Goal: Task Accomplishment & Management: Manage account settings

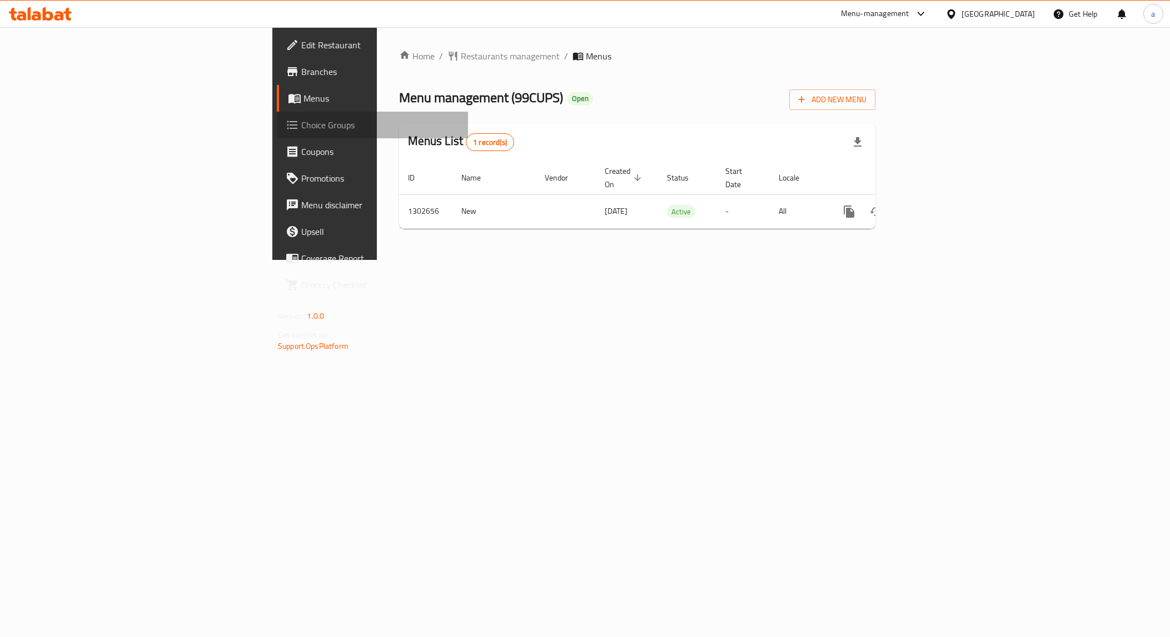
click at [277, 134] on link "Choice Groups" at bounding box center [372, 125] width 191 height 27
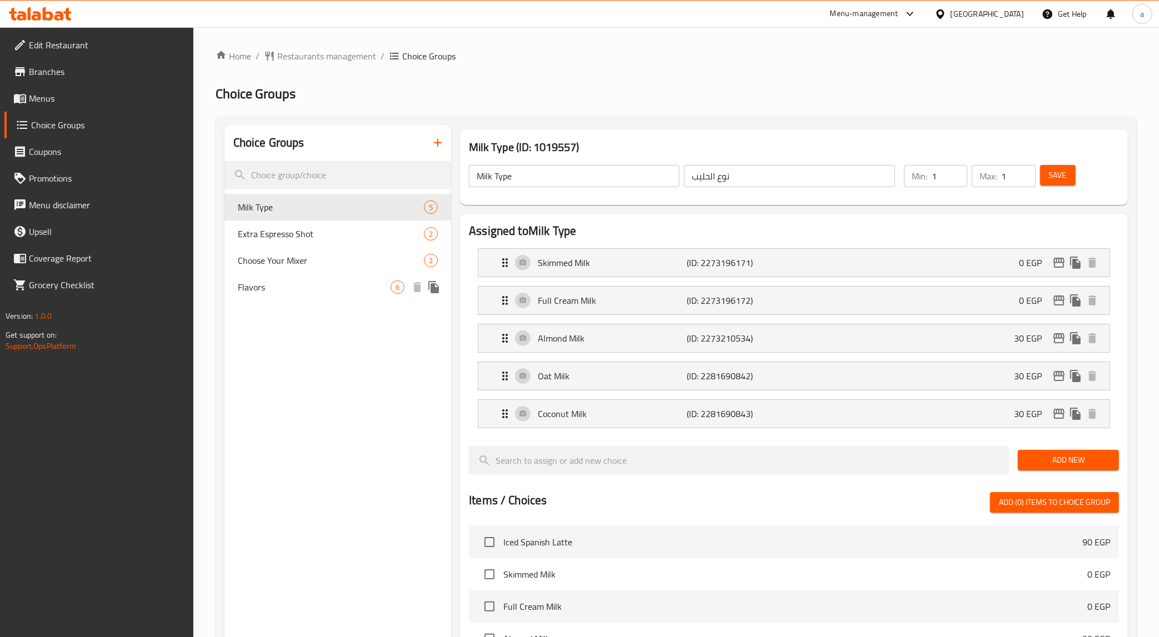
click at [324, 288] on span "Flavors" at bounding box center [314, 287] width 153 height 13
type input "Flavors"
type input "النكهات"
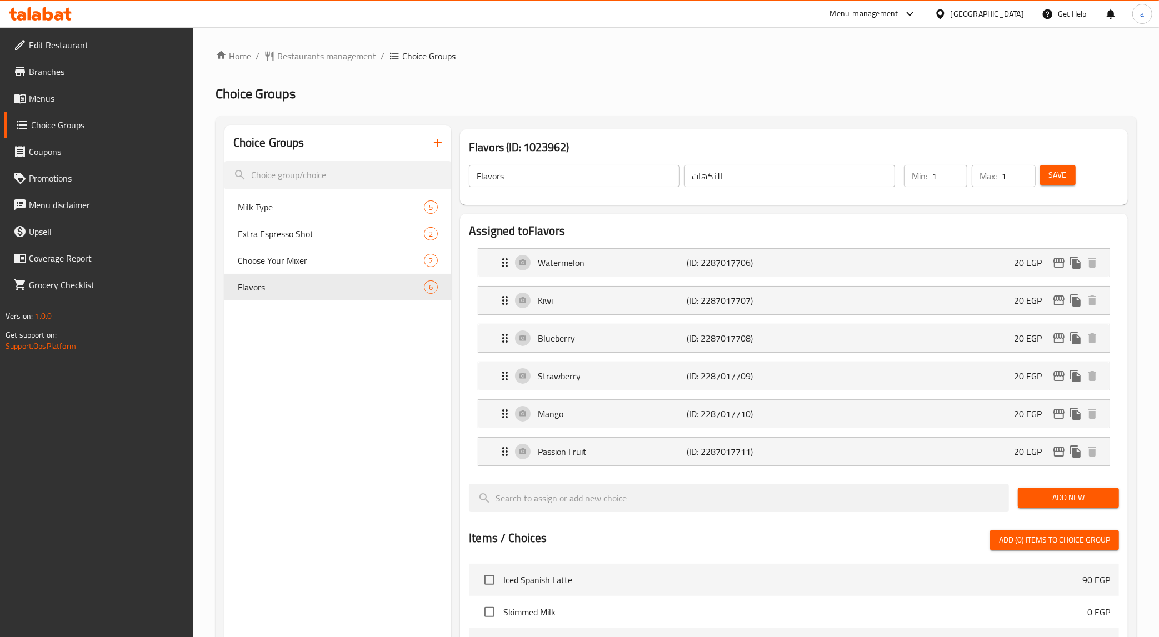
click at [707, 67] on div "Home / Restaurants management / Choice Groups Choice Groups Choice Groups Milk …" at bounding box center [676, 545] width 921 height 993
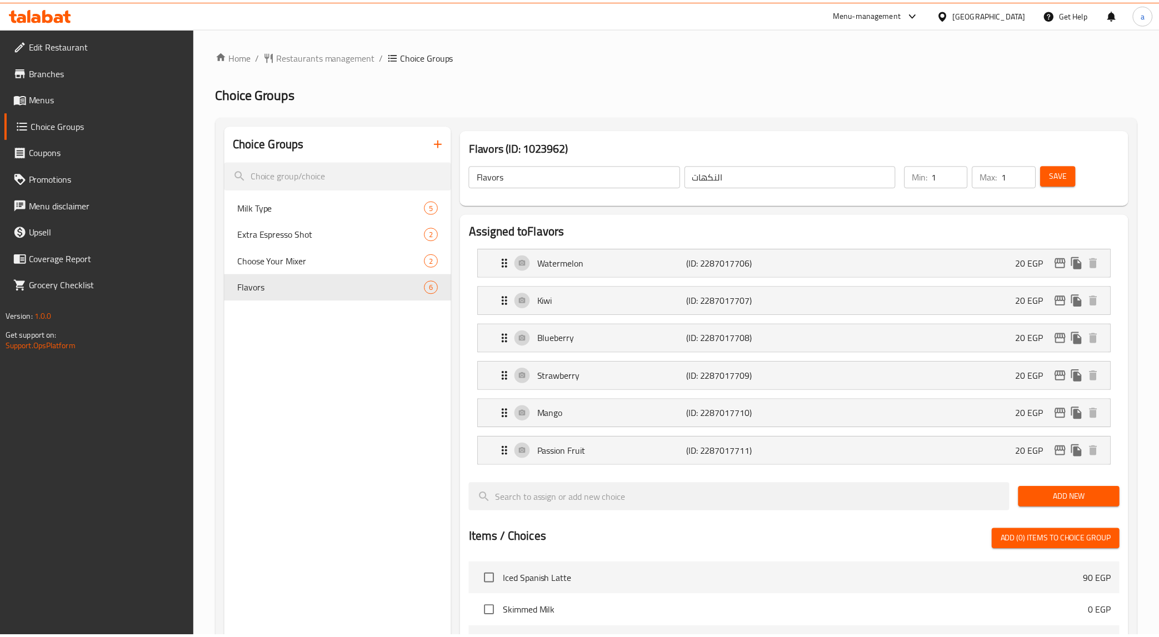
scroll to position [428, 0]
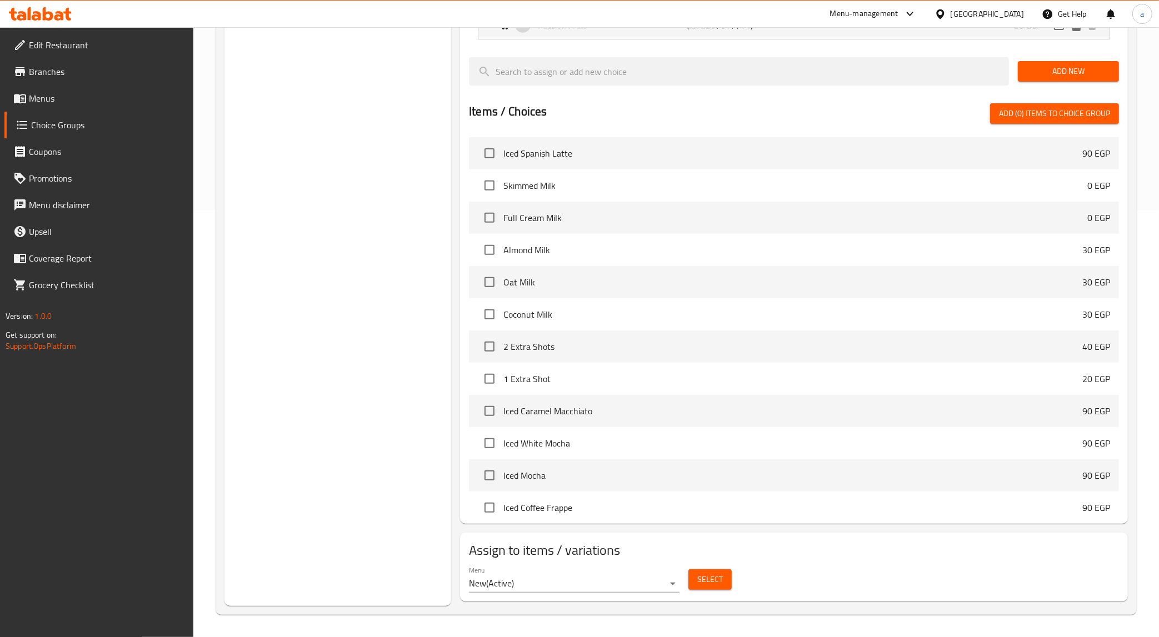
click at [371, 321] on div "Choice Groups Milk Type 5 Extra Espresso Shot 2 Choose Your Mixer 2 Flavors 6" at bounding box center [338, 152] width 227 height 908
click at [712, 579] on span "Select" at bounding box center [710, 580] width 26 height 14
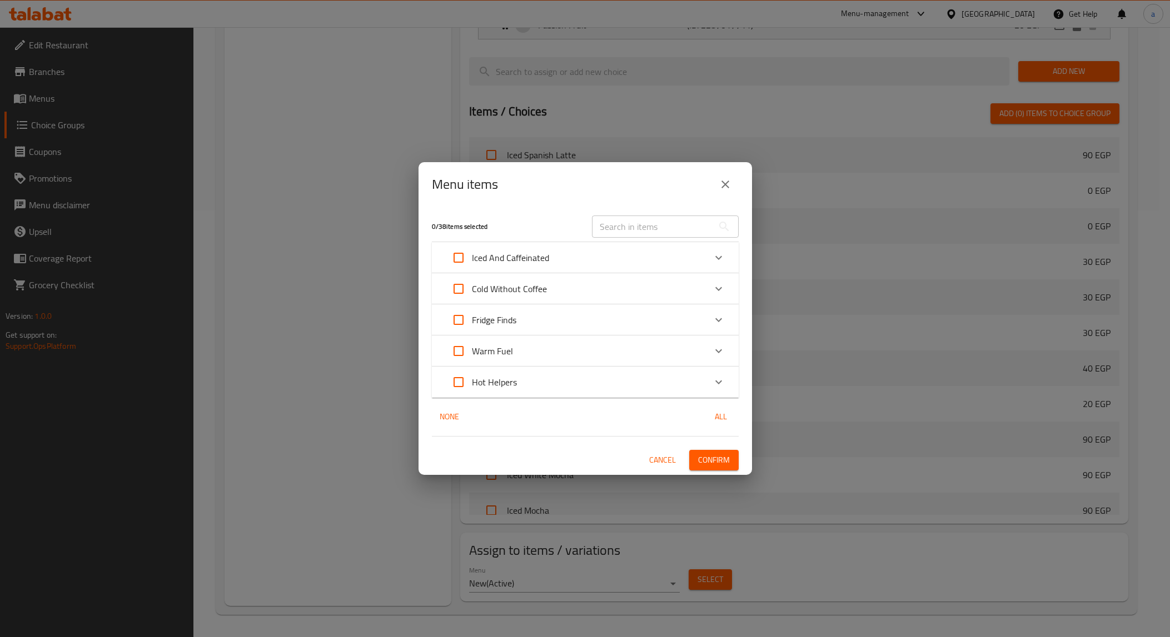
click at [506, 206] on div "Menu items" at bounding box center [584, 184] width 333 height 44
click at [726, 181] on icon "close" at bounding box center [725, 184] width 13 height 13
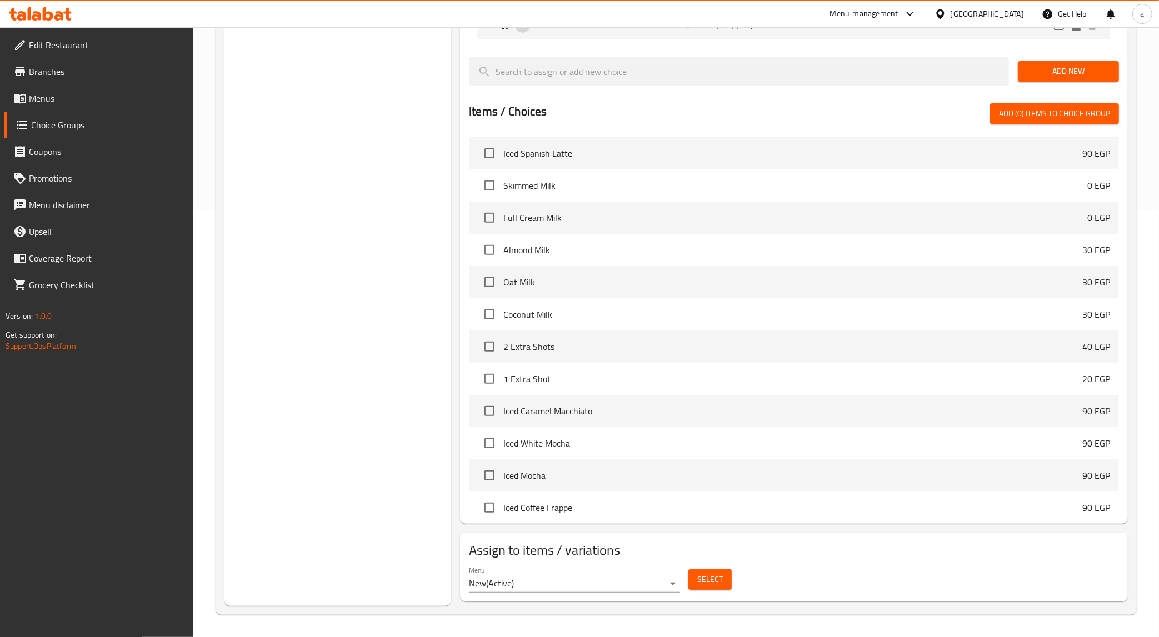
click at [360, 247] on div "Choice Groups Milk Type 5 Extra Espresso Shot 2 Choose Your Mixer 2 Flavors 6" at bounding box center [338, 152] width 227 height 908
click at [715, 582] on span "Select" at bounding box center [710, 580] width 26 height 14
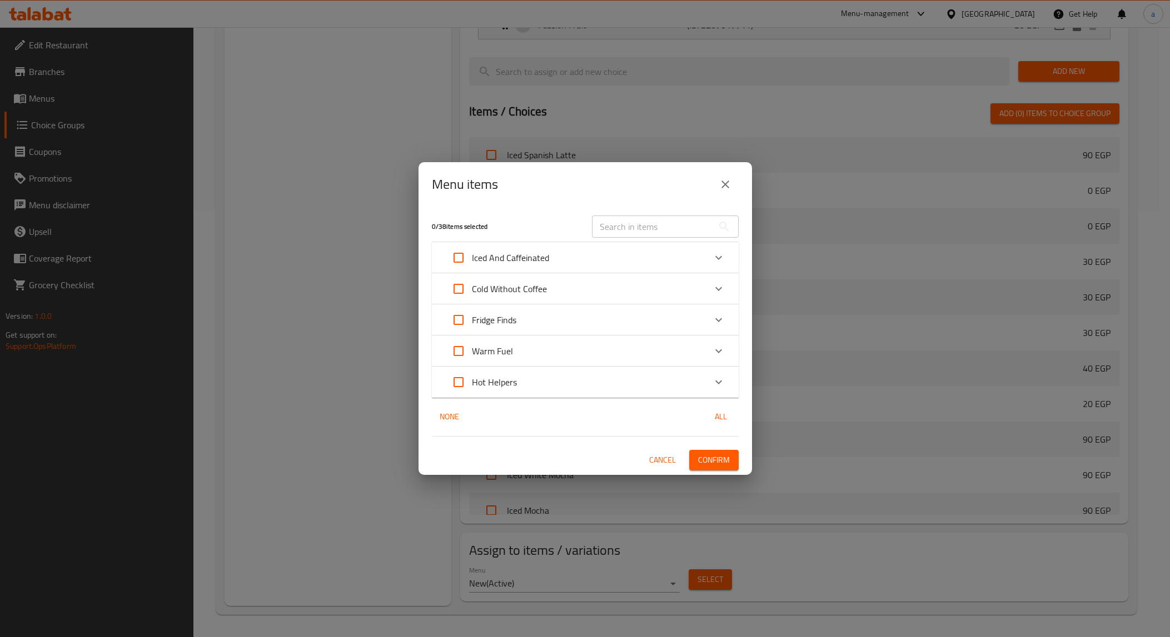
click at [723, 181] on icon "close" at bounding box center [725, 184] width 13 height 13
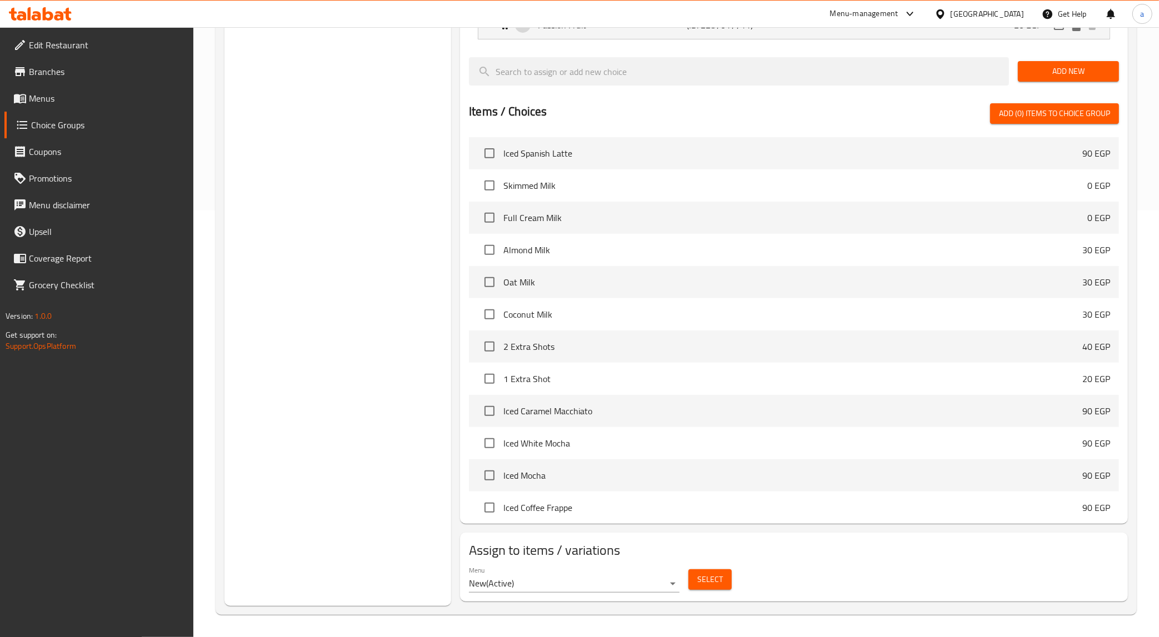
scroll to position [0, 0]
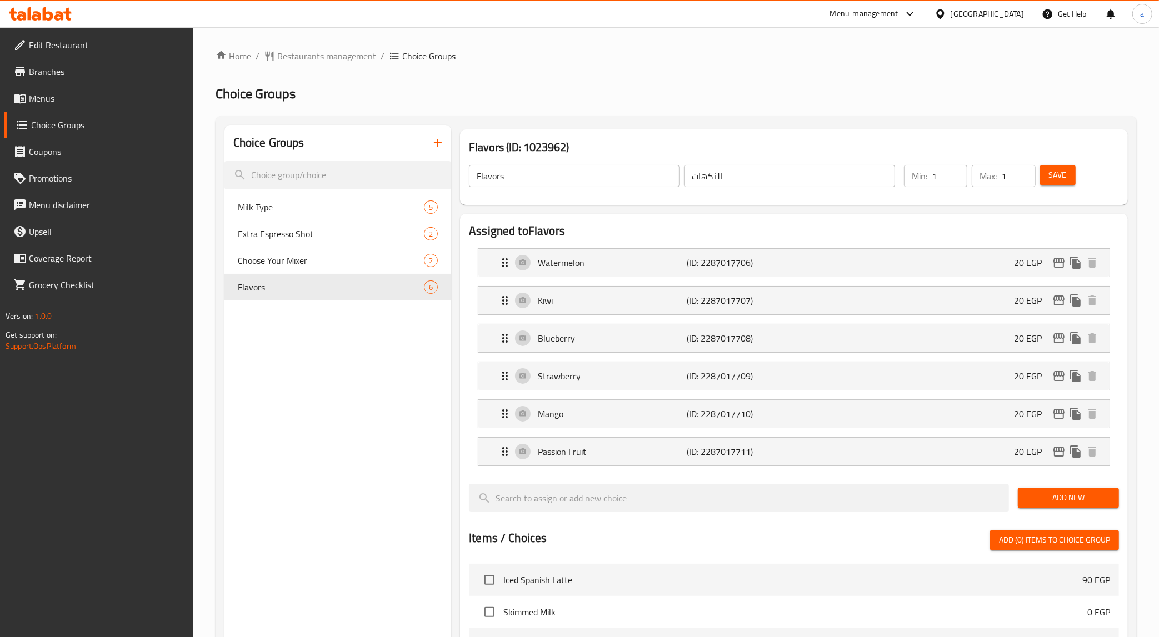
click at [60, 79] on link "Branches" at bounding box center [98, 71] width 189 height 27
